Goal: Task Accomplishment & Management: Manage account settings

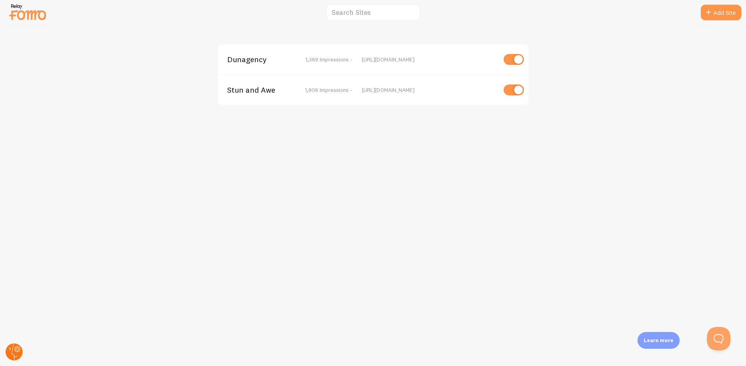
click at [14, 352] on circle at bounding box center [13, 351] width 17 height 17
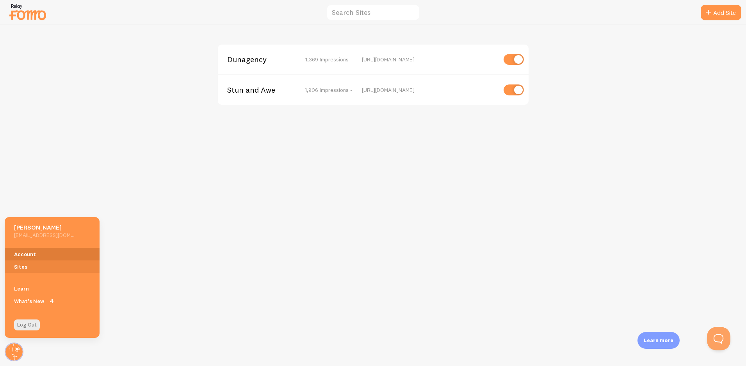
click at [52, 254] on link "Account" at bounding box center [52, 254] width 95 height 12
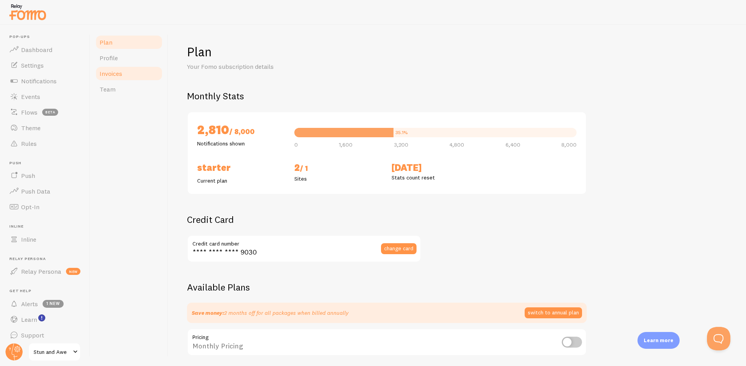
click at [129, 73] on link "Invoices" at bounding box center [129, 74] width 68 height 16
